Goal: Transaction & Acquisition: Purchase product/service

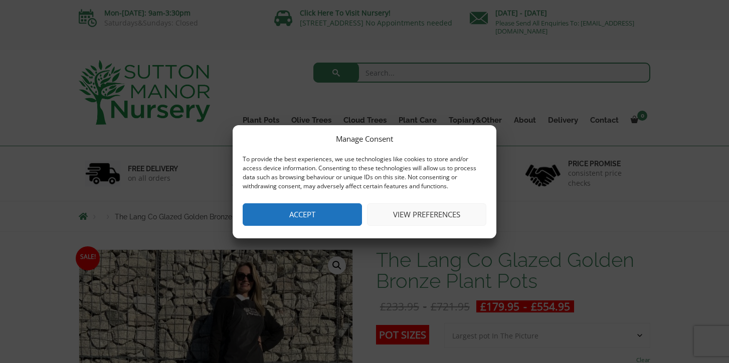
click at [327, 212] on button "Accept" at bounding box center [302, 214] width 119 height 23
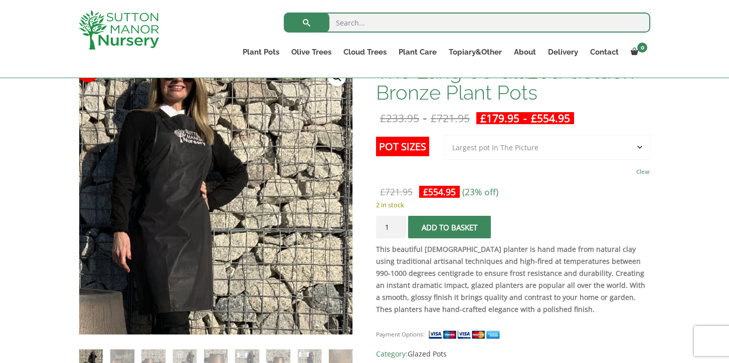
scroll to position [152, 0]
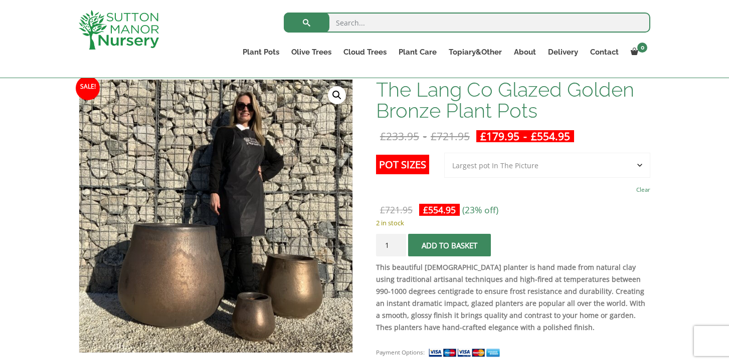
click at [471, 165] on select "Choose an option 3rd to Largest Pot In The Picture 2nd to Largest Pot In The Pi…" at bounding box center [547, 165] width 206 height 25
click at [444, 153] on select "Choose an option 3rd to Largest Pot In The Picture 2nd to Largest Pot In The Pi…" at bounding box center [547, 165] width 206 height 25
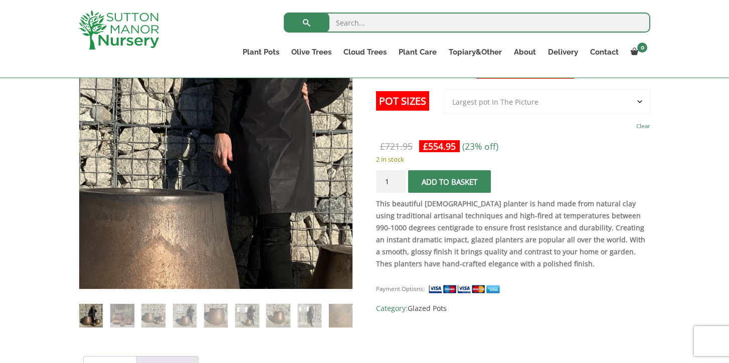
scroll to position [214, 0]
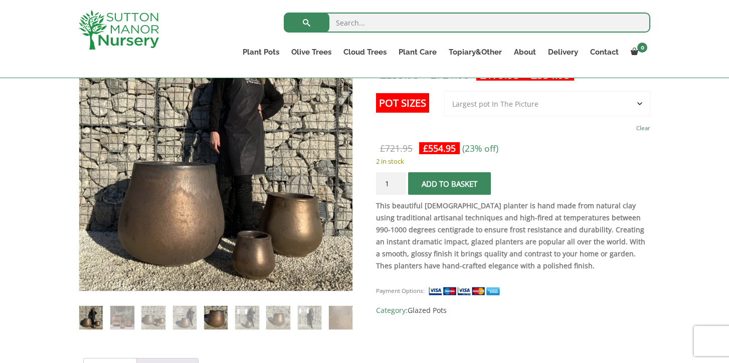
click at [209, 313] on img at bounding box center [216, 318] width 24 height 24
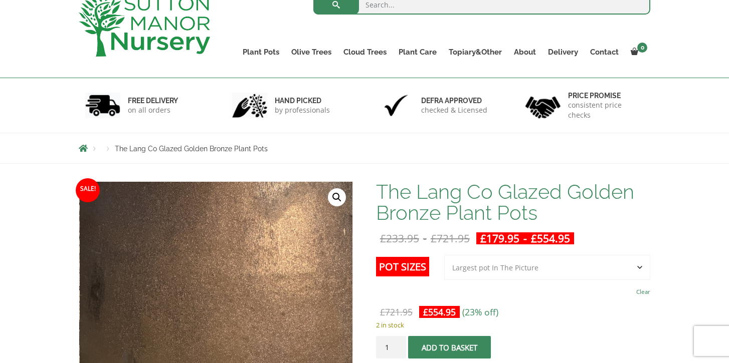
scroll to position [0, 0]
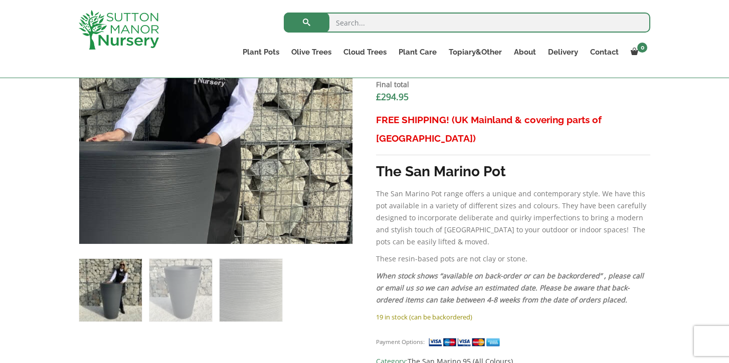
scroll to position [366, 0]
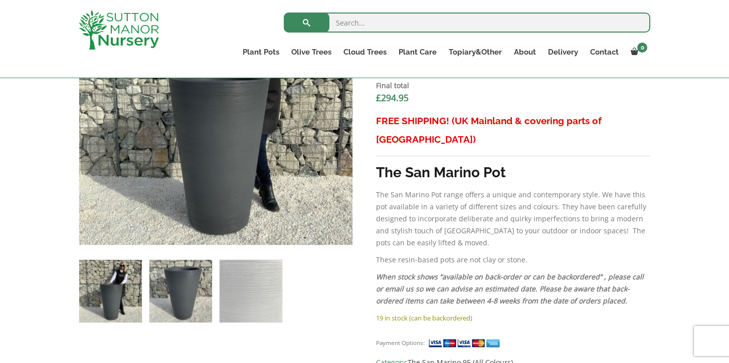
click at [191, 301] on img at bounding box center [180, 291] width 63 height 63
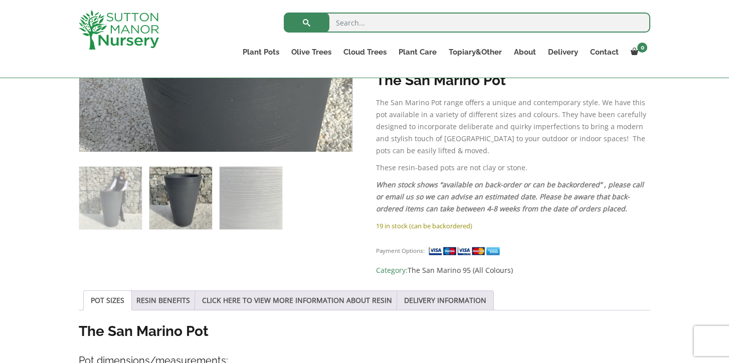
scroll to position [460, 0]
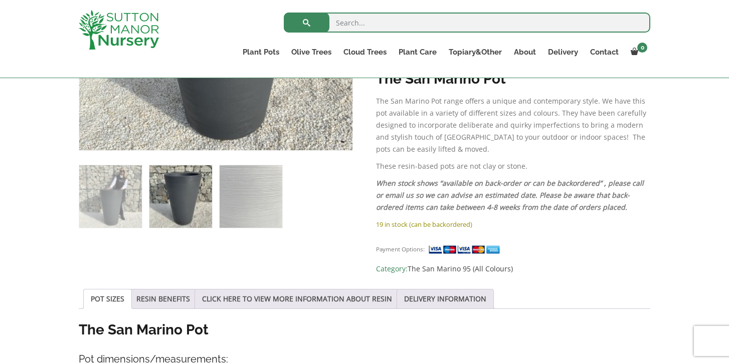
click at [172, 192] on img at bounding box center [180, 196] width 63 height 63
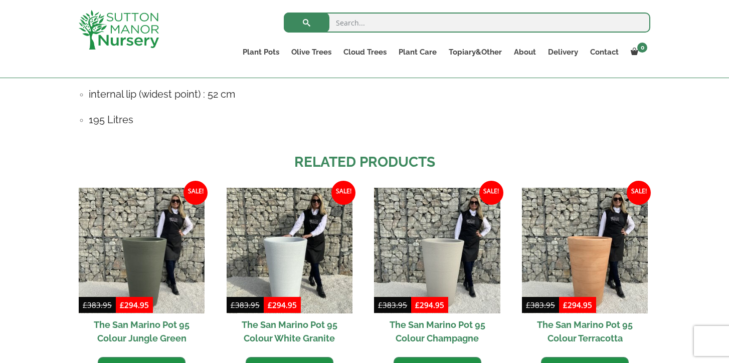
scroll to position [694, 0]
